Goal: Task Accomplishment & Management: Manage account settings

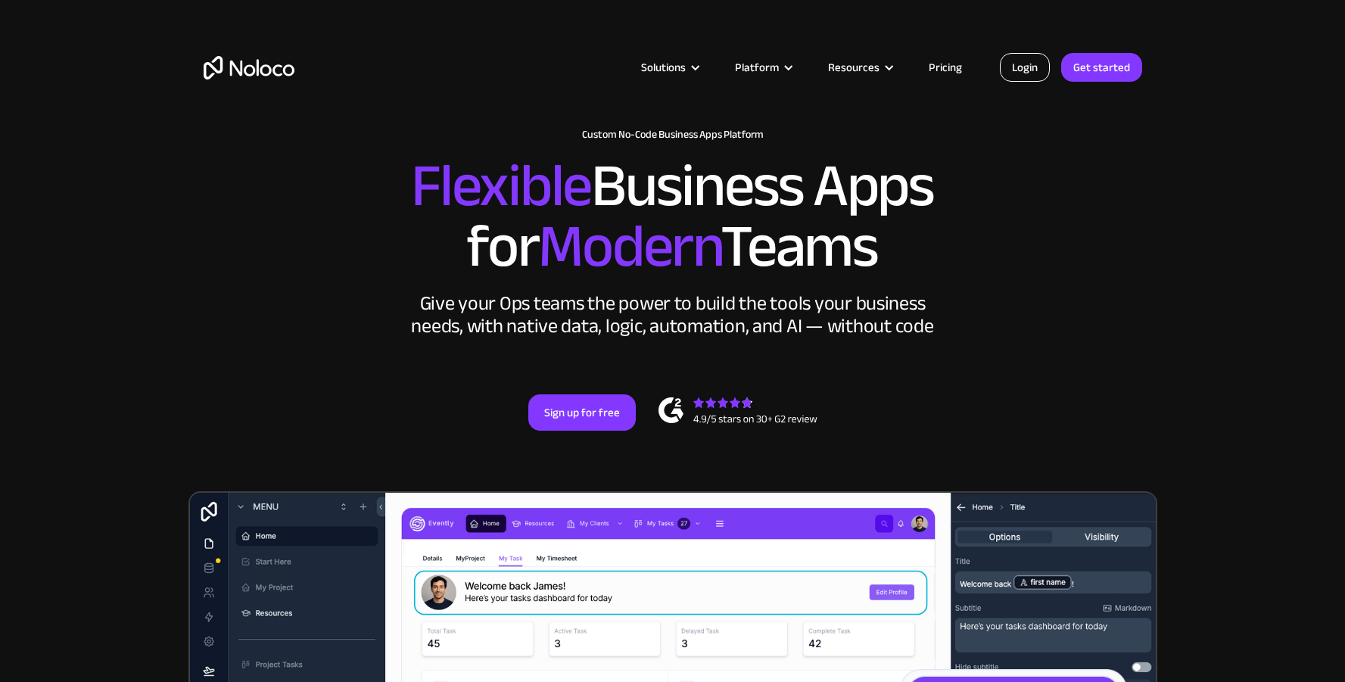
click at [1036, 68] on link "Login" at bounding box center [1025, 67] width 50 height 29
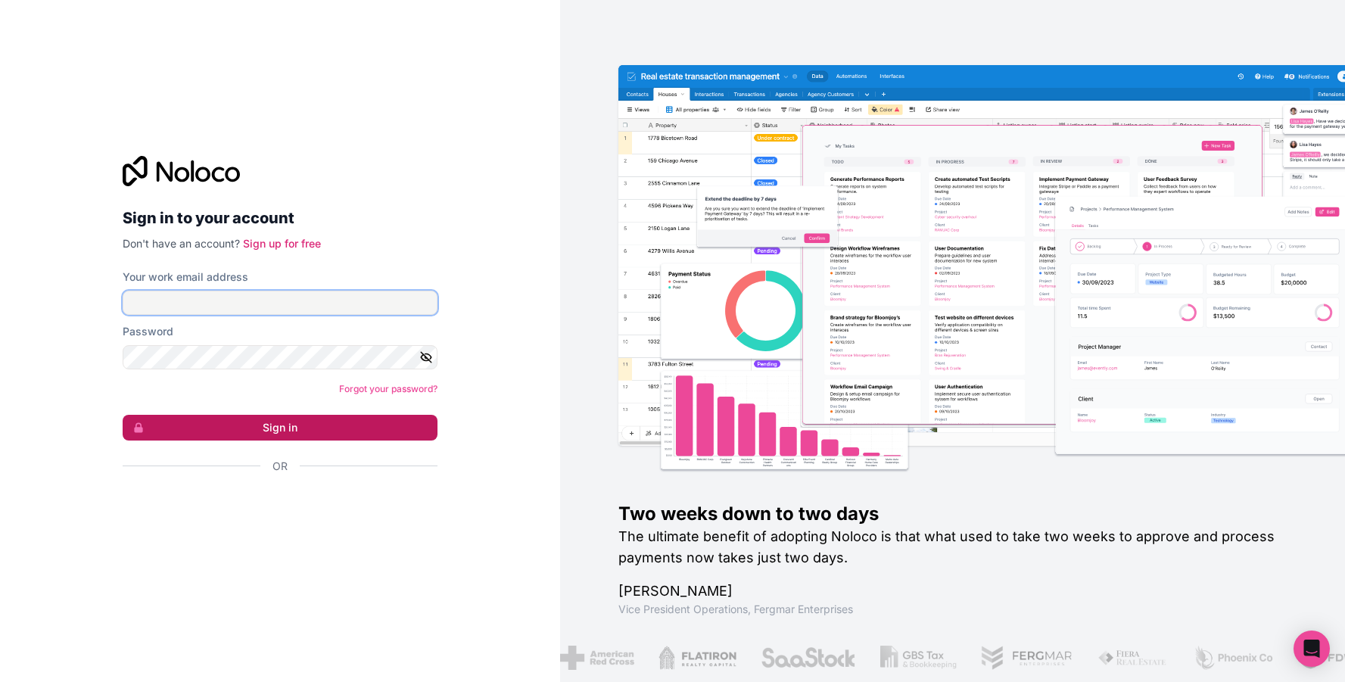
type input "zoe@gapconsulting.io"
click at [211, 428] on button "Sign in" at bounding box center [280, 428] width 315 height 26
click at [311, 428] on button "Sign in" at bounding box center [280, 428] width 315 height 26
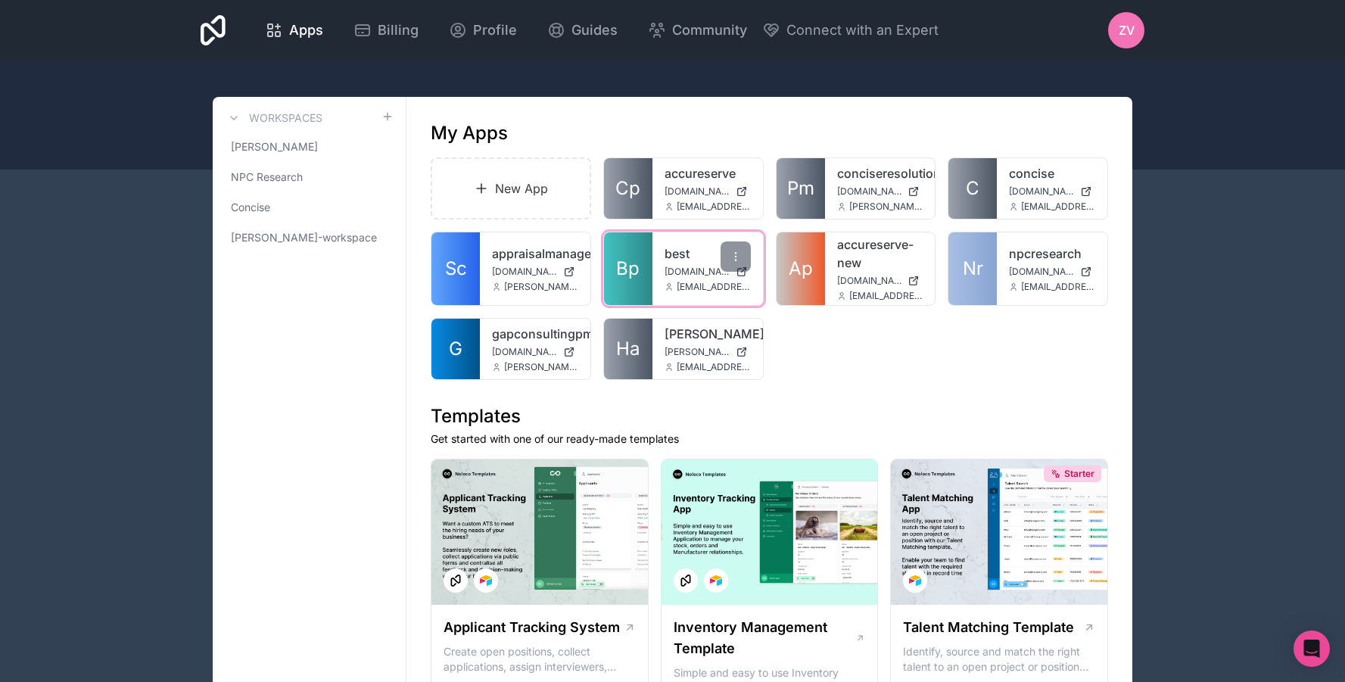
click at [643, 281] on link "Bp" at bounding box center [628, 268] width 48 height 73
